Goal: Task Accomplishment & Management: Complete application form

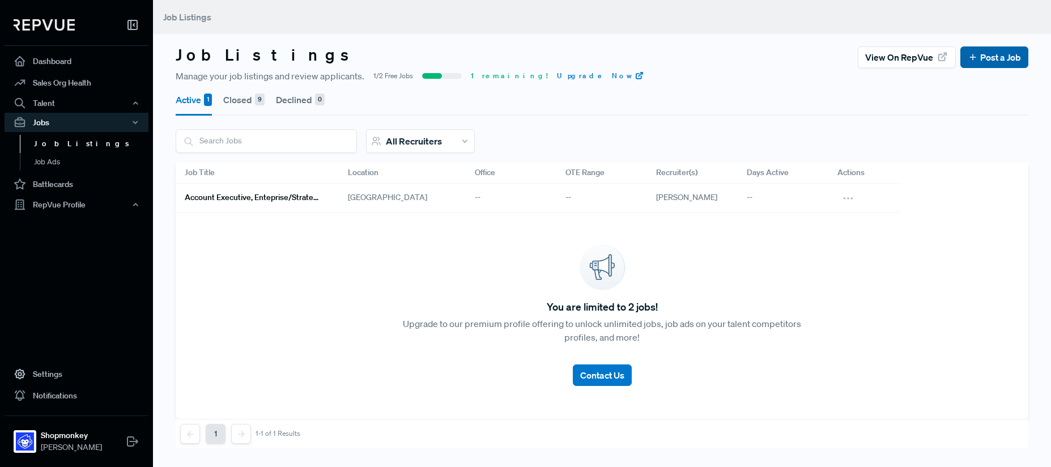
click at [991, 56] on link "Post a Job" at bounding box center [994, 57] width 53 height 14
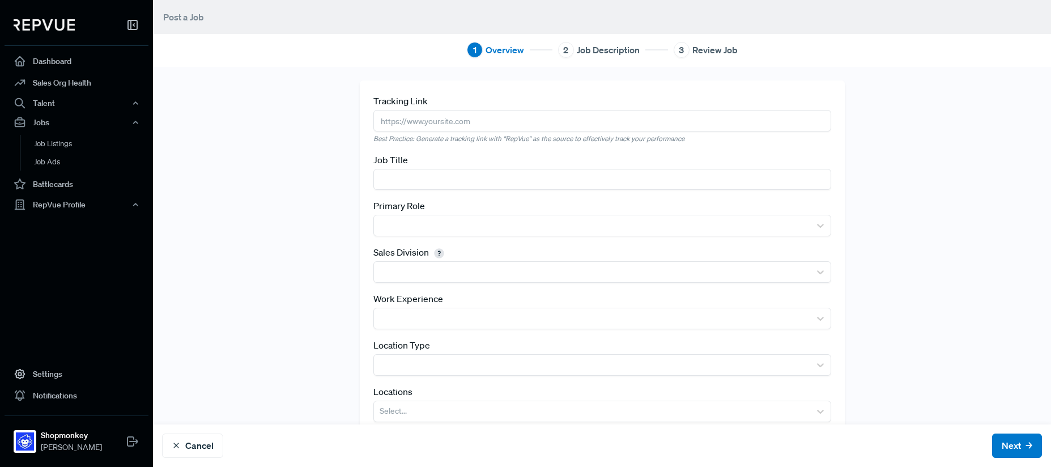
click at [443, 124] on input "text" at bounding box center [602, 120] width 458 height 21
paste input "[URL][DOMAIN_NAME]"
type input "[URL][DOMAIN_NAME]"
click at [404, 175] on input "text" at bounding box center [602, 179] width 458 height 21
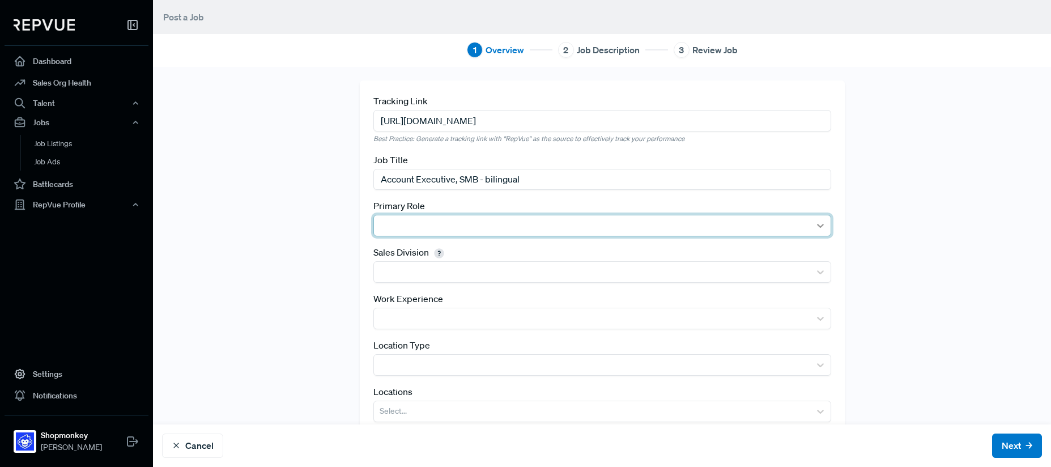
type input "Account Executive, SMB - bilingual"
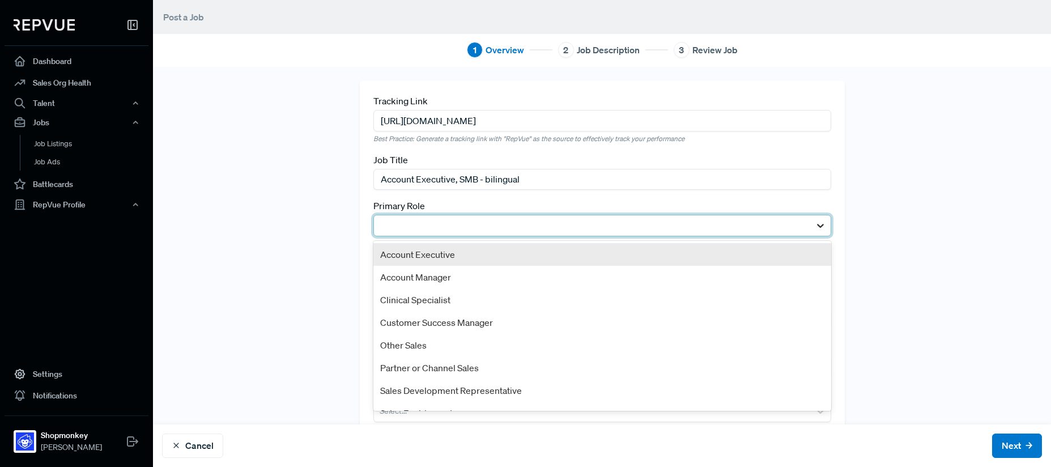
click at [815, 222] on icon at bounding box center [820, 225] width 11 height 11
click at [463, 253] on div "Account Executive" at bounding box center [602, 254] width 458 height 23
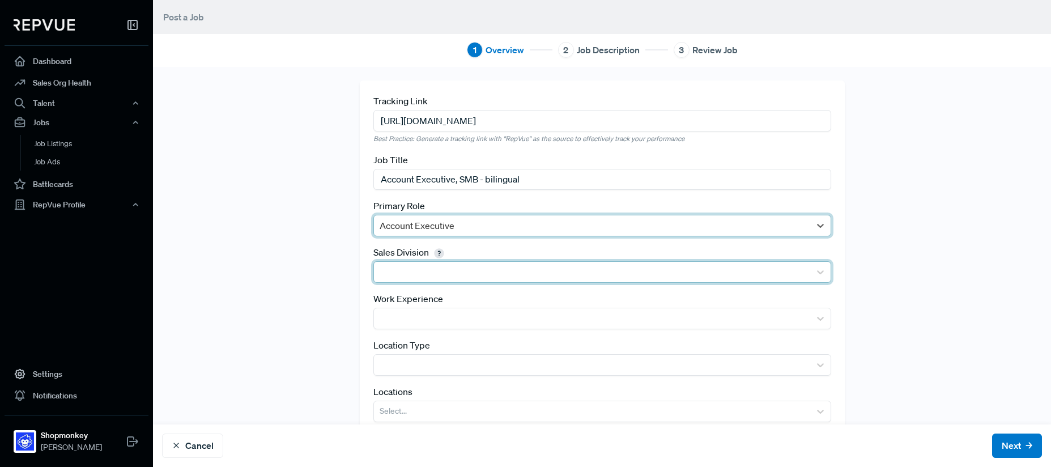
click at [426, 269] on div at bounding box center [592, 272] width 425 height 16
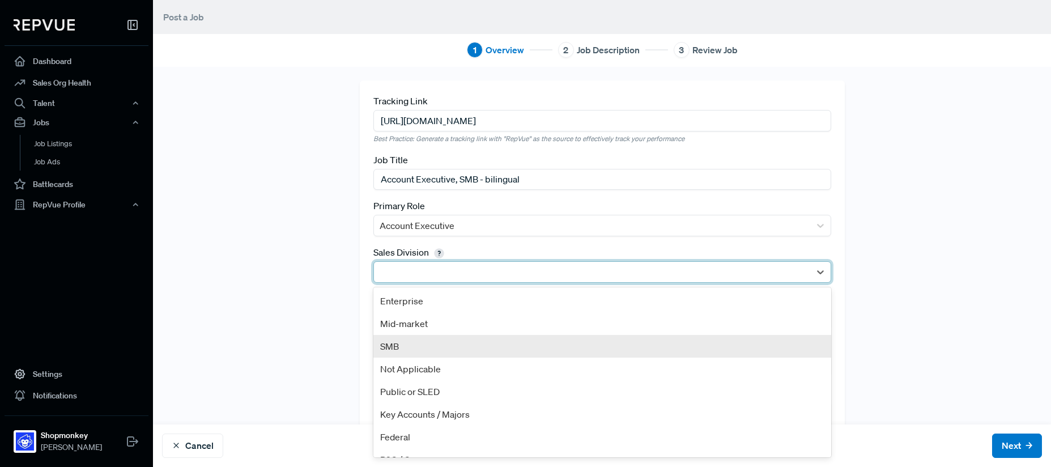
click at [408, 352] on div "SMB" at bounding box center [602, 346] width 458 height 23
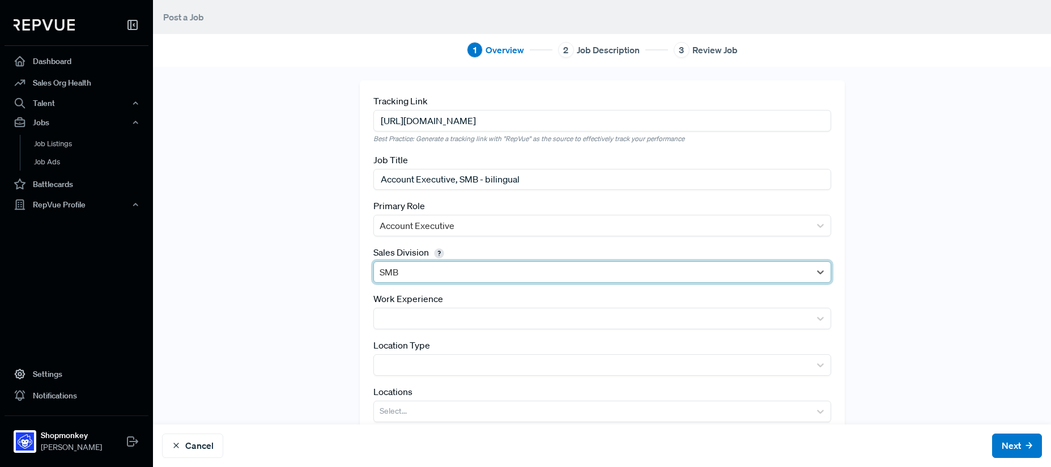
scroll to position [33, 0]
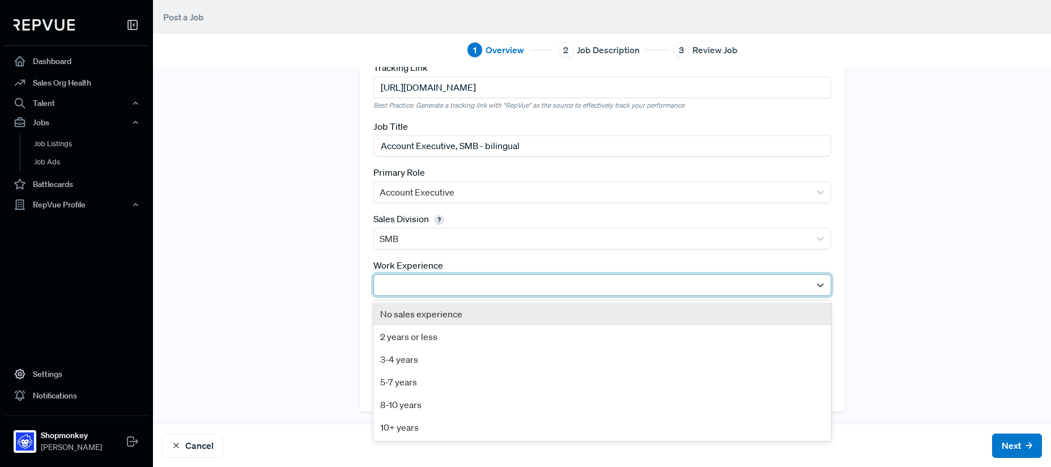
click at [473, 282] on div at bounding box center [592, 285] width 425 height 16
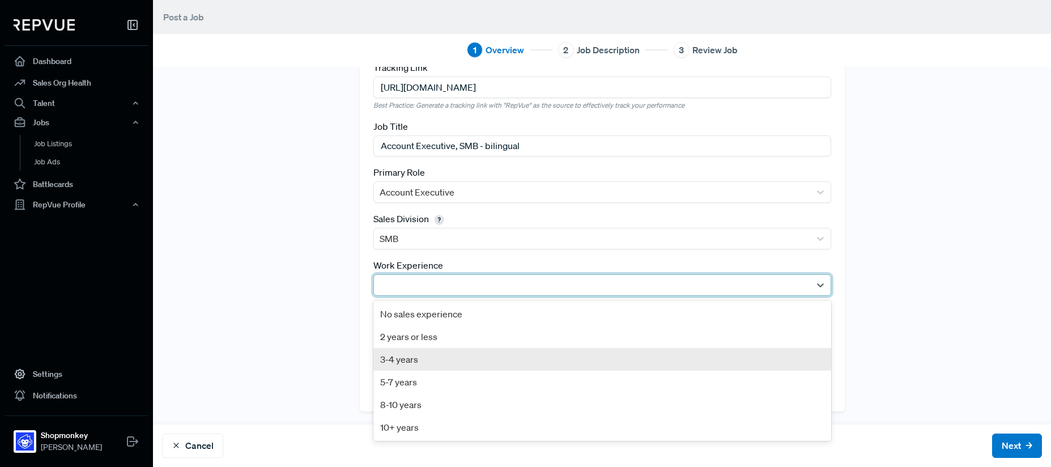
click at [399, 358] on div "3-4 years" at bounding box center [602, 359] width 458 height 23
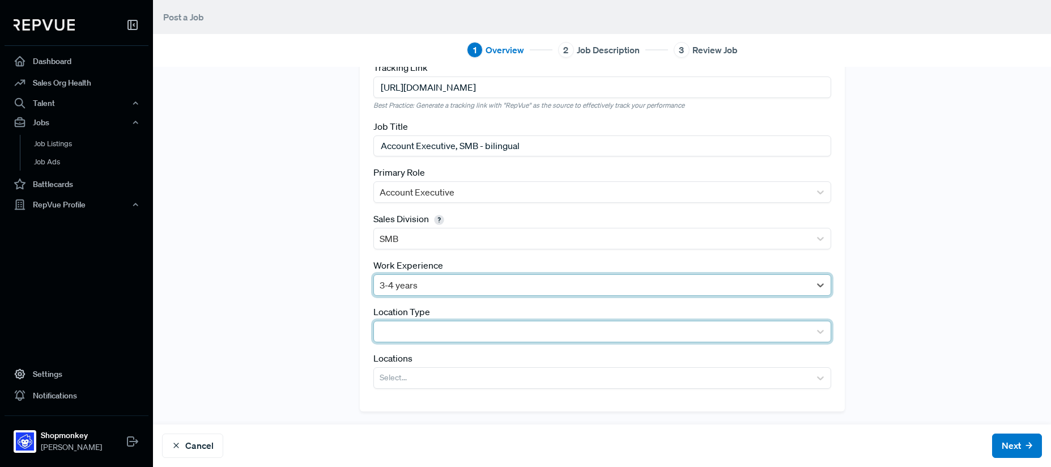
click at [428, 331] on div at bounding box center [592, 332] width 425 height 16
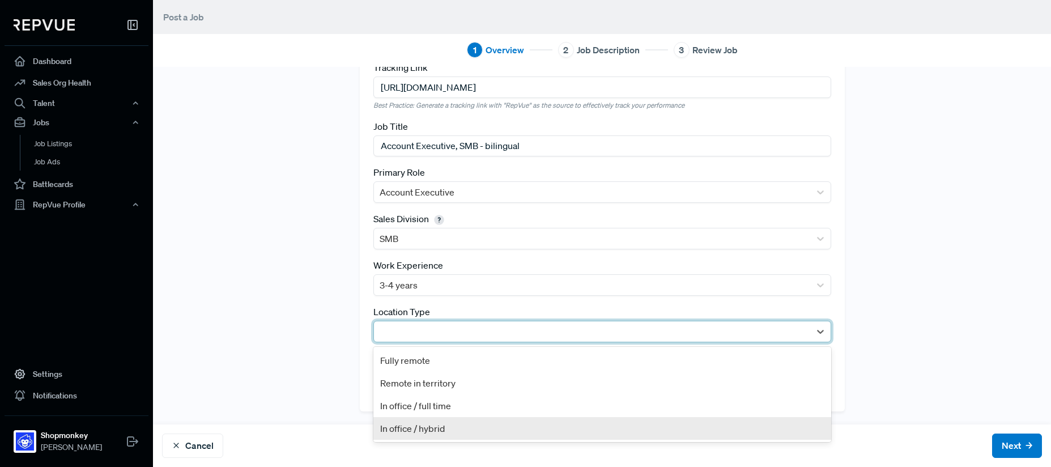
click at [425, 428] on div "In office / hybrid" at bounding box center [602, 428] width 458 height 23
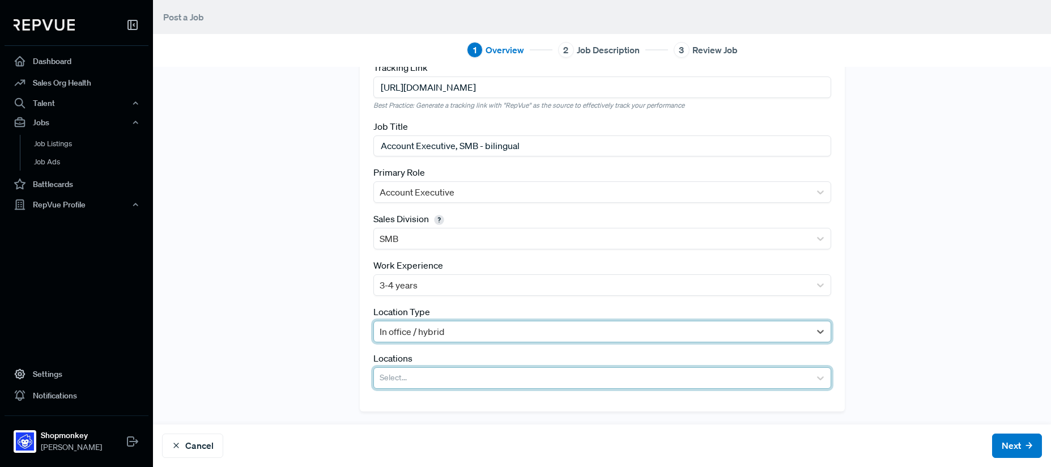
click at [396, 377] on div at bounding box center [592, 378] width 425 height 16
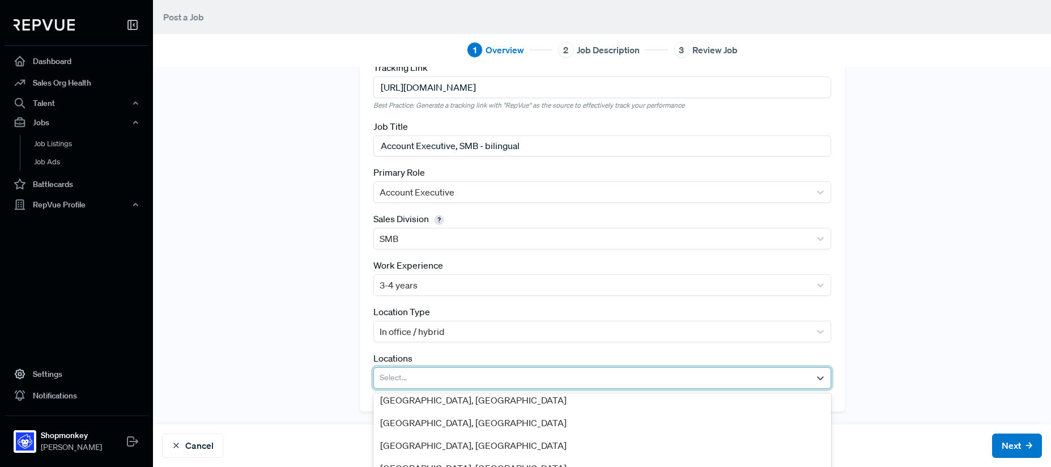
scroll to position [145, 0]
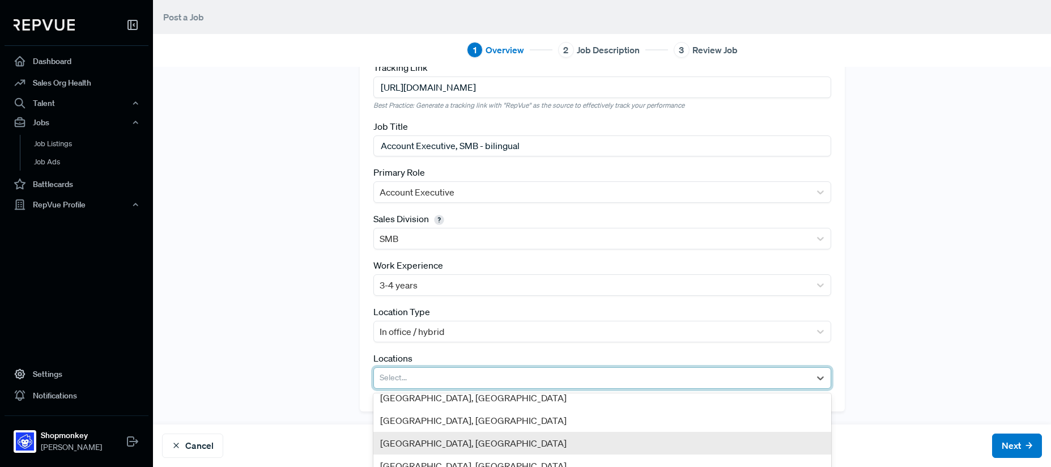
click at [442, 444] on div "[GEOGRAPHIC_DATA], [GEOGRAPHIC_DATA]" at bounding box center [602, 443] width 458 height 23
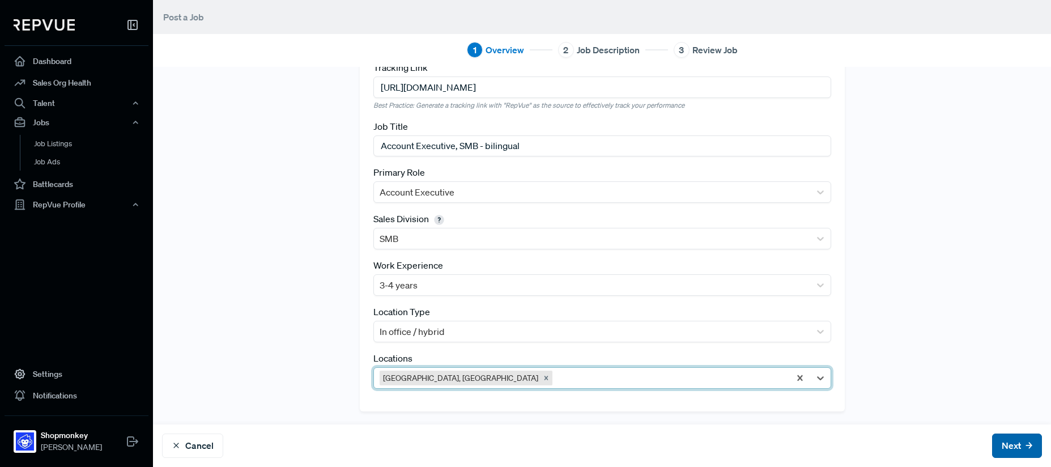
click at [992, 448] on button "Next" at bounding box center [1017, 445] width 50 height 24
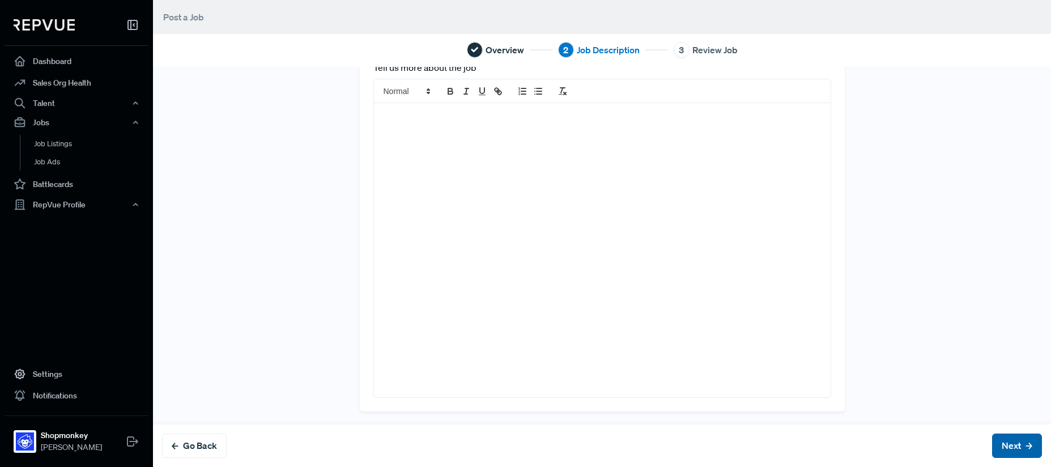
scroll to position [0, 0]
click at [492, 172] on div at bounding box center [602, 284] width 457 height 294
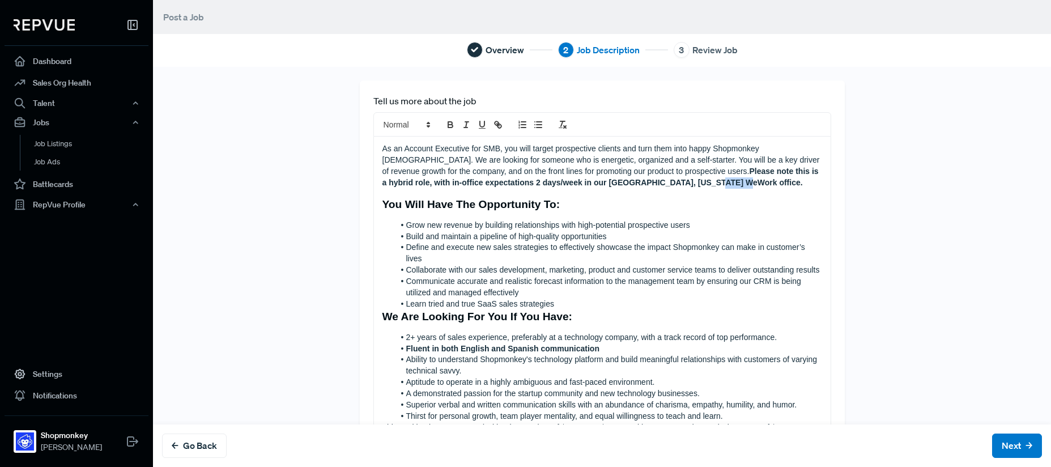
drag, startPoint x: 615, startPoint y: 183, endPoint x: 645, endPoint y: 184, distance: 30.0
click at [645, 184] on strong "Please note this is a hybrid role, with in-office expectations 2 days/week in o…" at bounding box center [601, 177] width 439 height 20
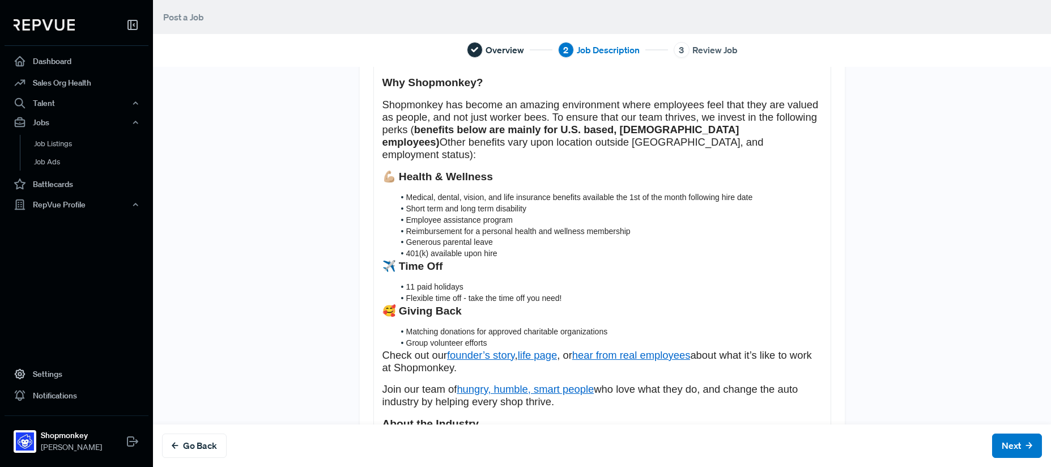
scroll to position [831, 0]
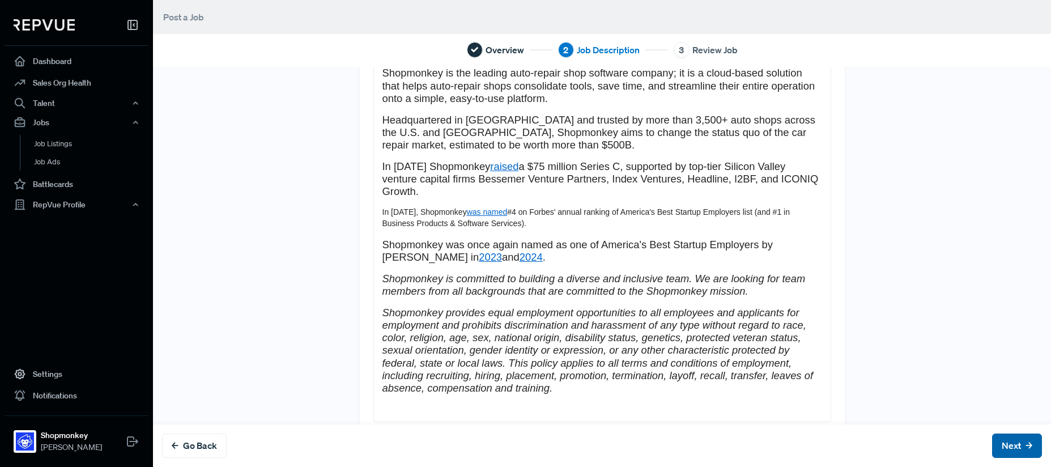
click at [1006, 453] on button "Next" at bounding box center [1017, 445] width 50 height 24
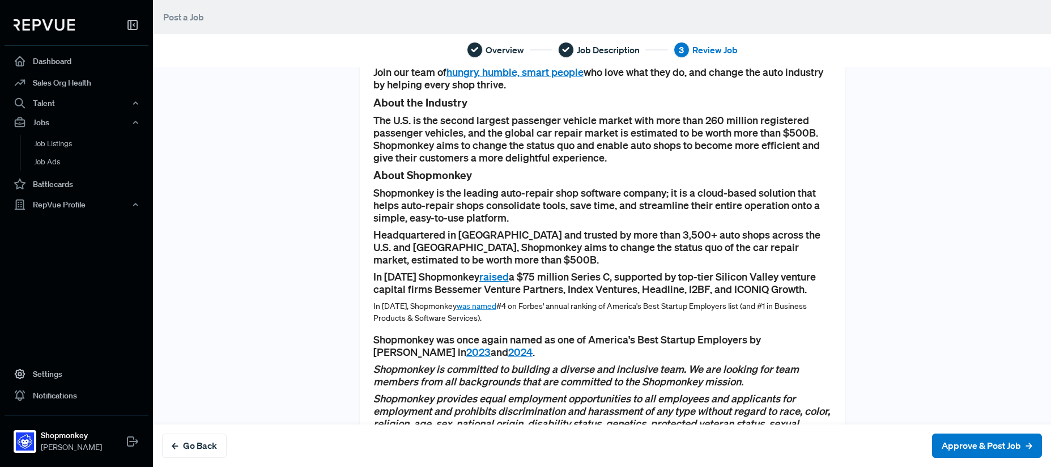
scroll to position [999, 0]
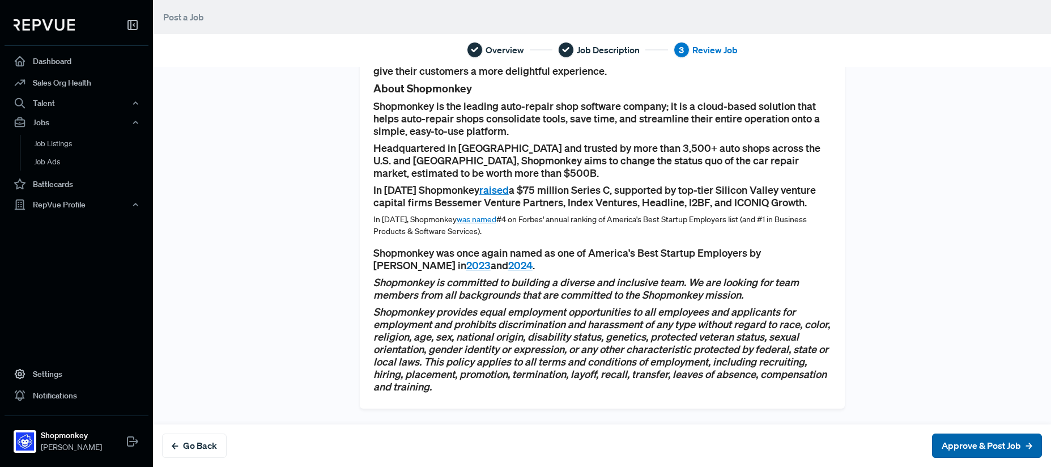
click at [982, 444] on button "Approve & Post Job" at bounding box center [987, 445] width 110 height 24
